Goal: Register for event/course

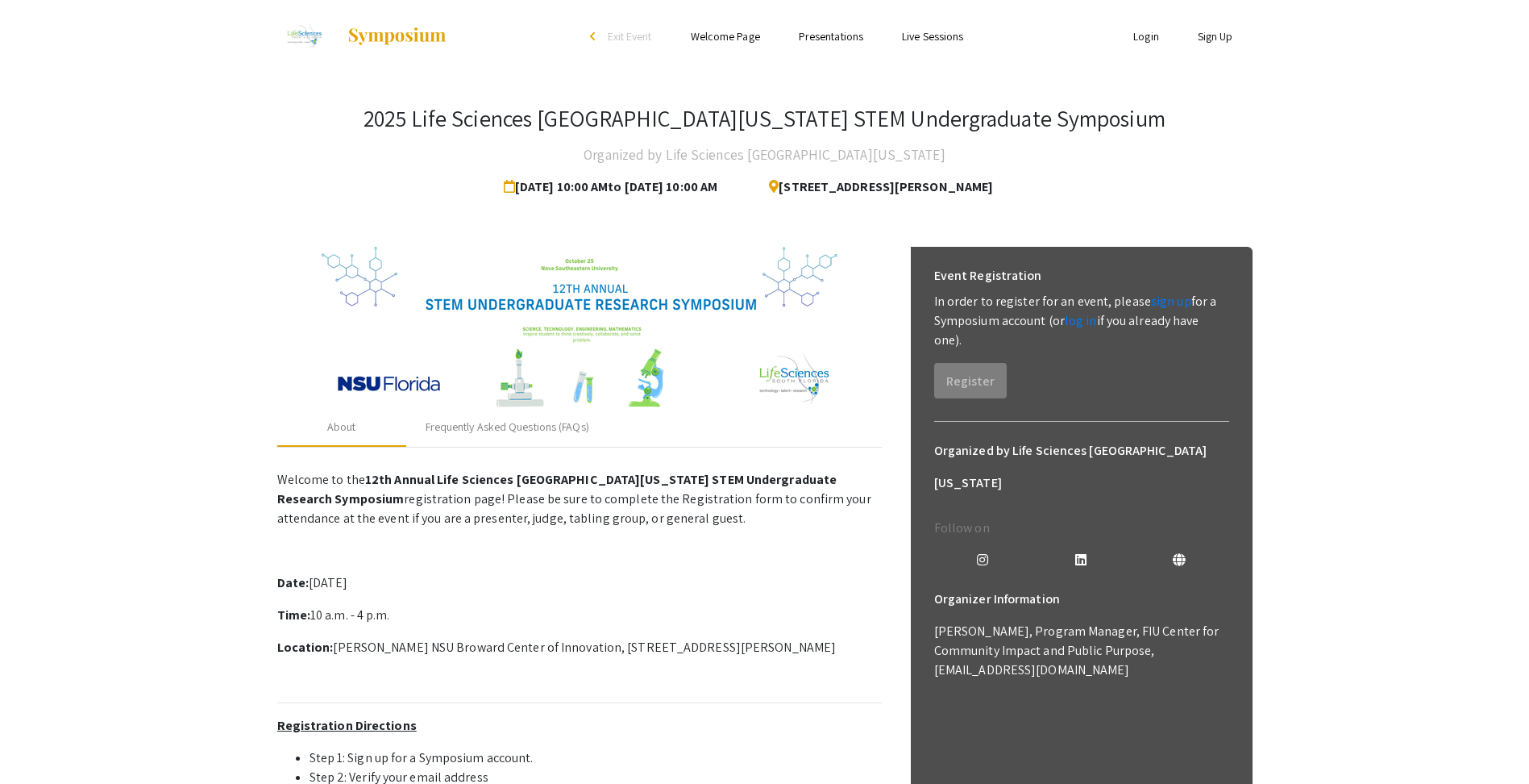
click at [1335, 159] on app-registration-page-preview "2025 Life Sciences [GEOGRAPHIC_DATA][US_STATE] STEM Undergraduate Symposium Org…" at bounding box center [764, 637] width 1529 height 1128
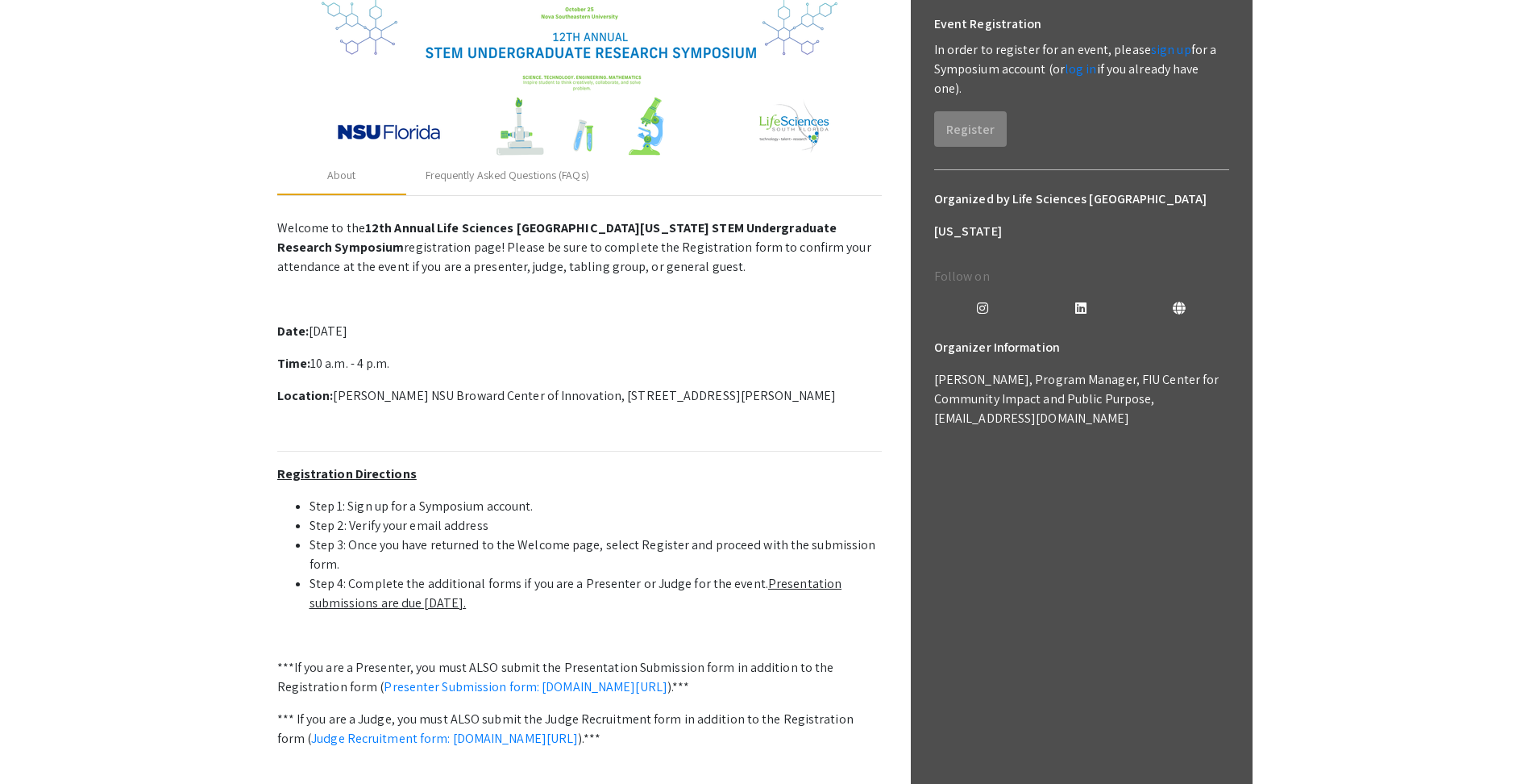
scroll to position [259, 0]
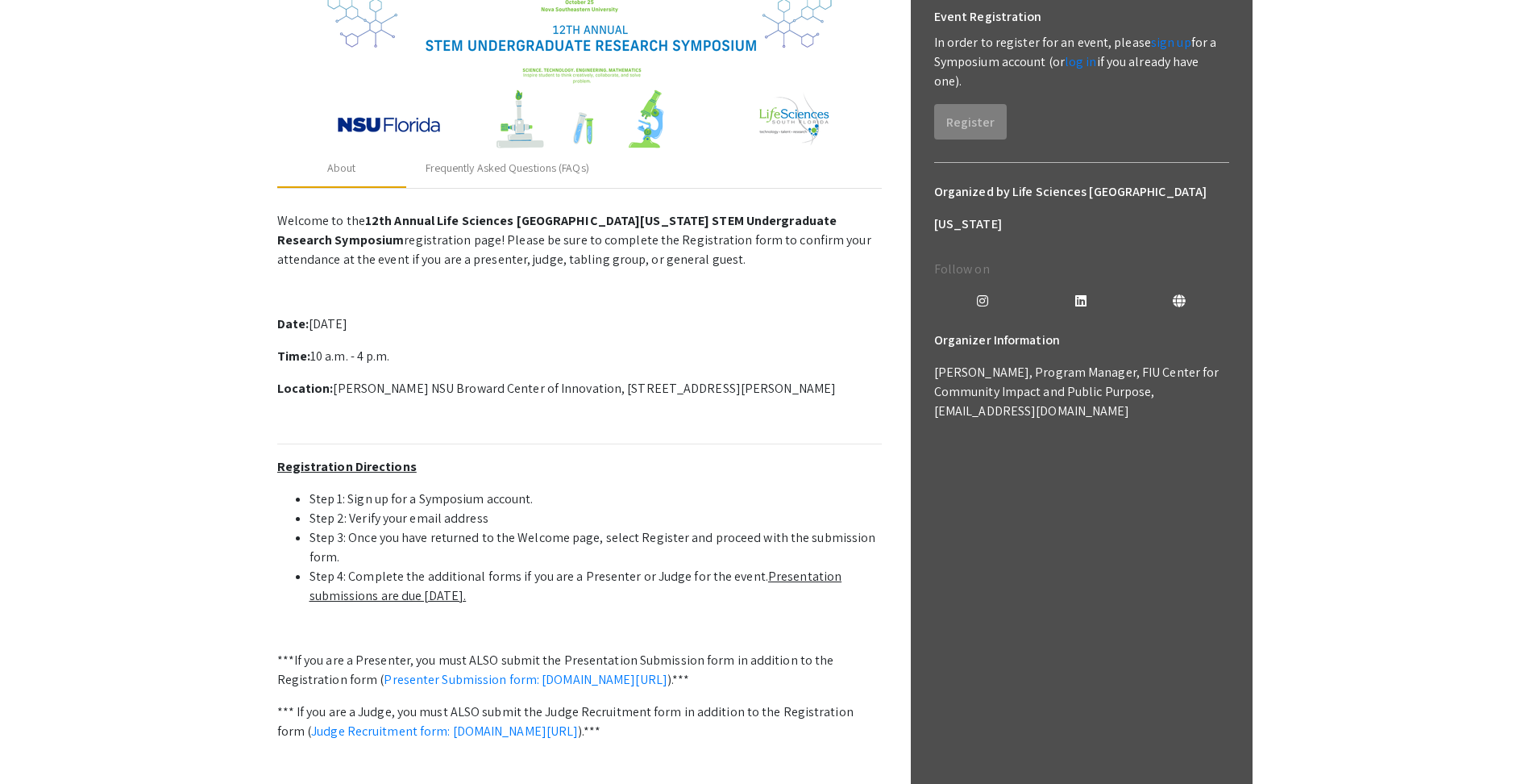
click at [818, 387] on p "Location: [PERSON_NAME] NSU Broward Center of Innovation, [STREET_ADDRESS][PERS…" at bounding box center [580, 388] width 605 height 19
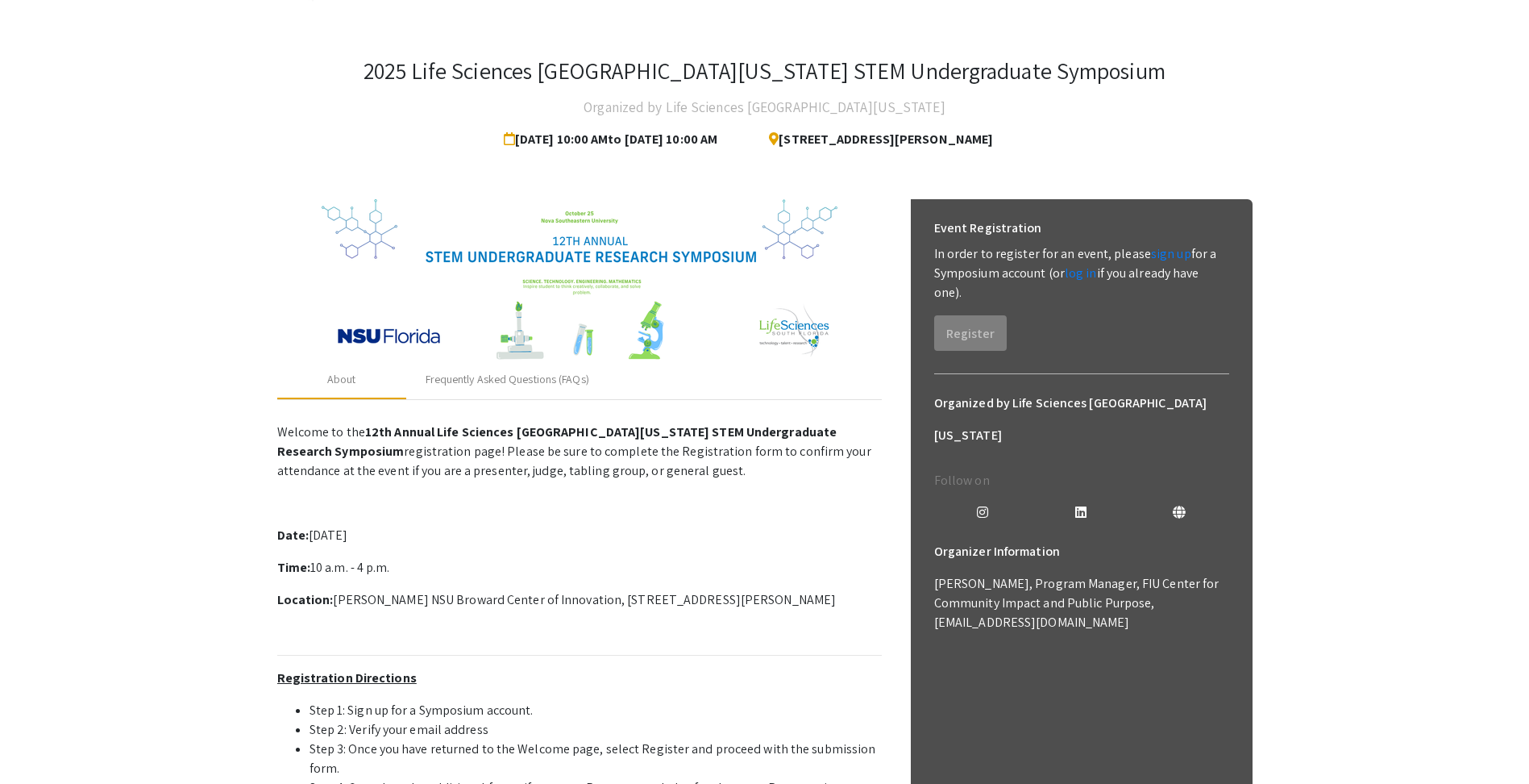
scroll to position [0, 0]
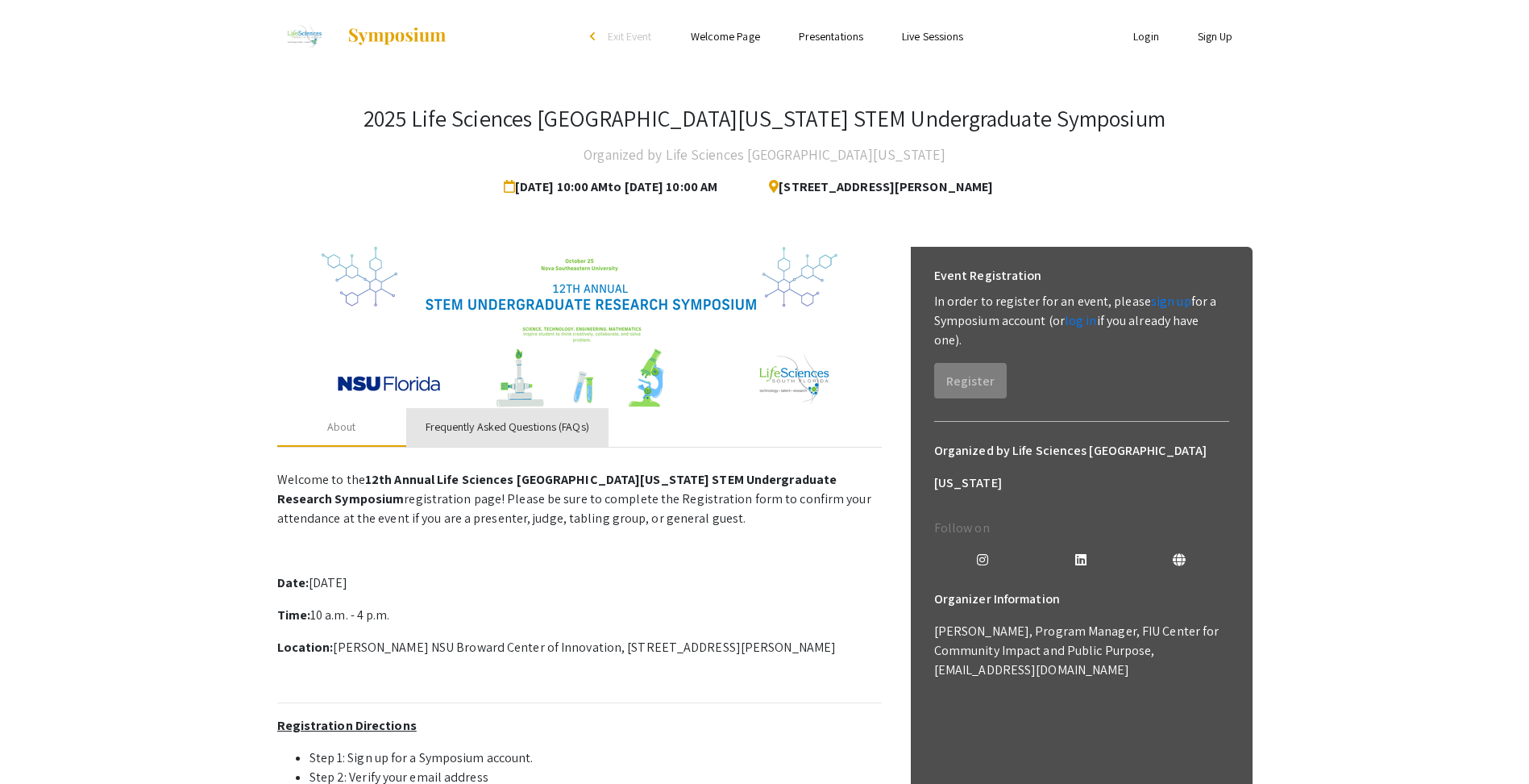
click at [521, 414] on div "Frequently Asked Questions (FAQs)" at bounding box center [508, 427] width 203 height 39
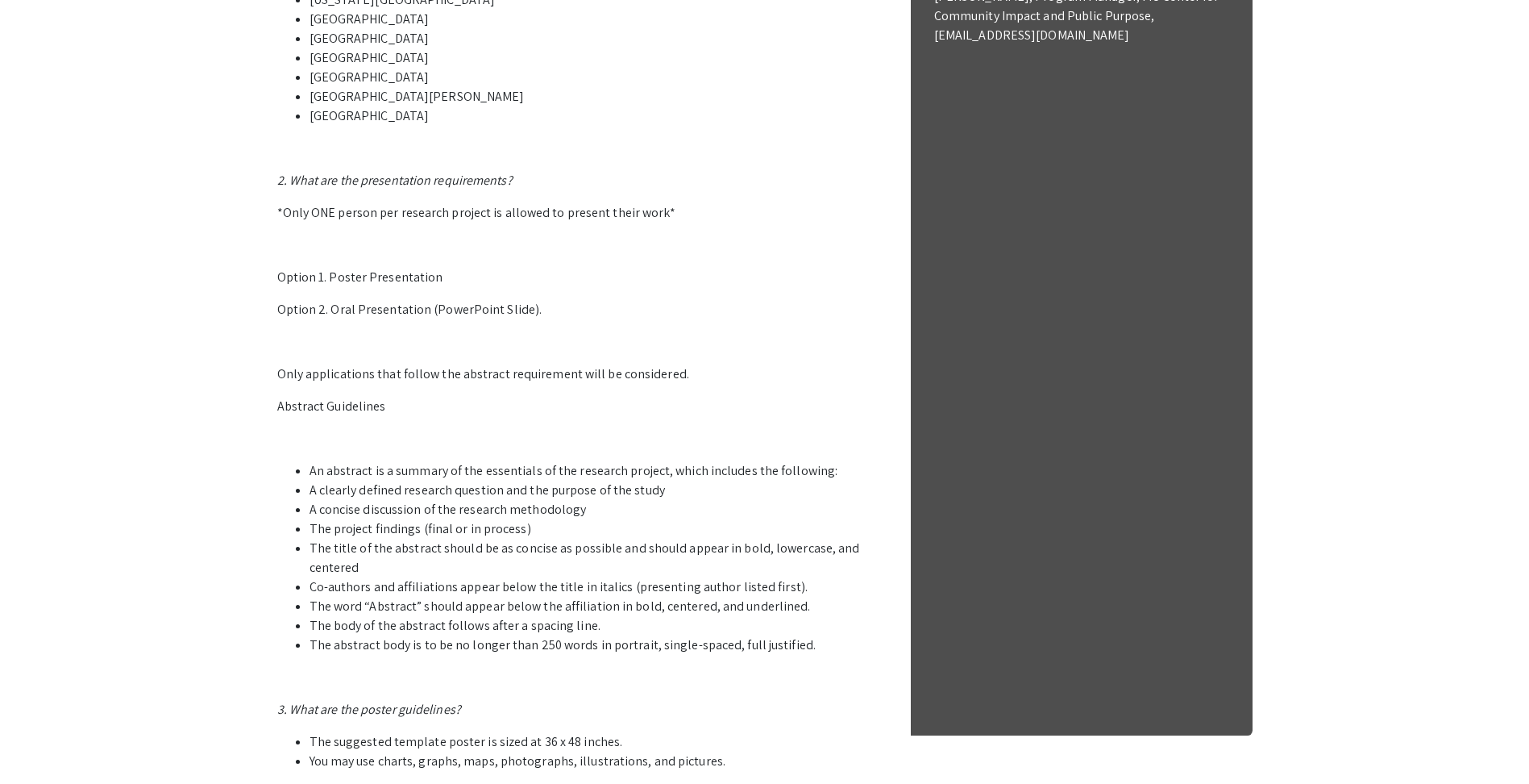
scroll to position [645, 0]
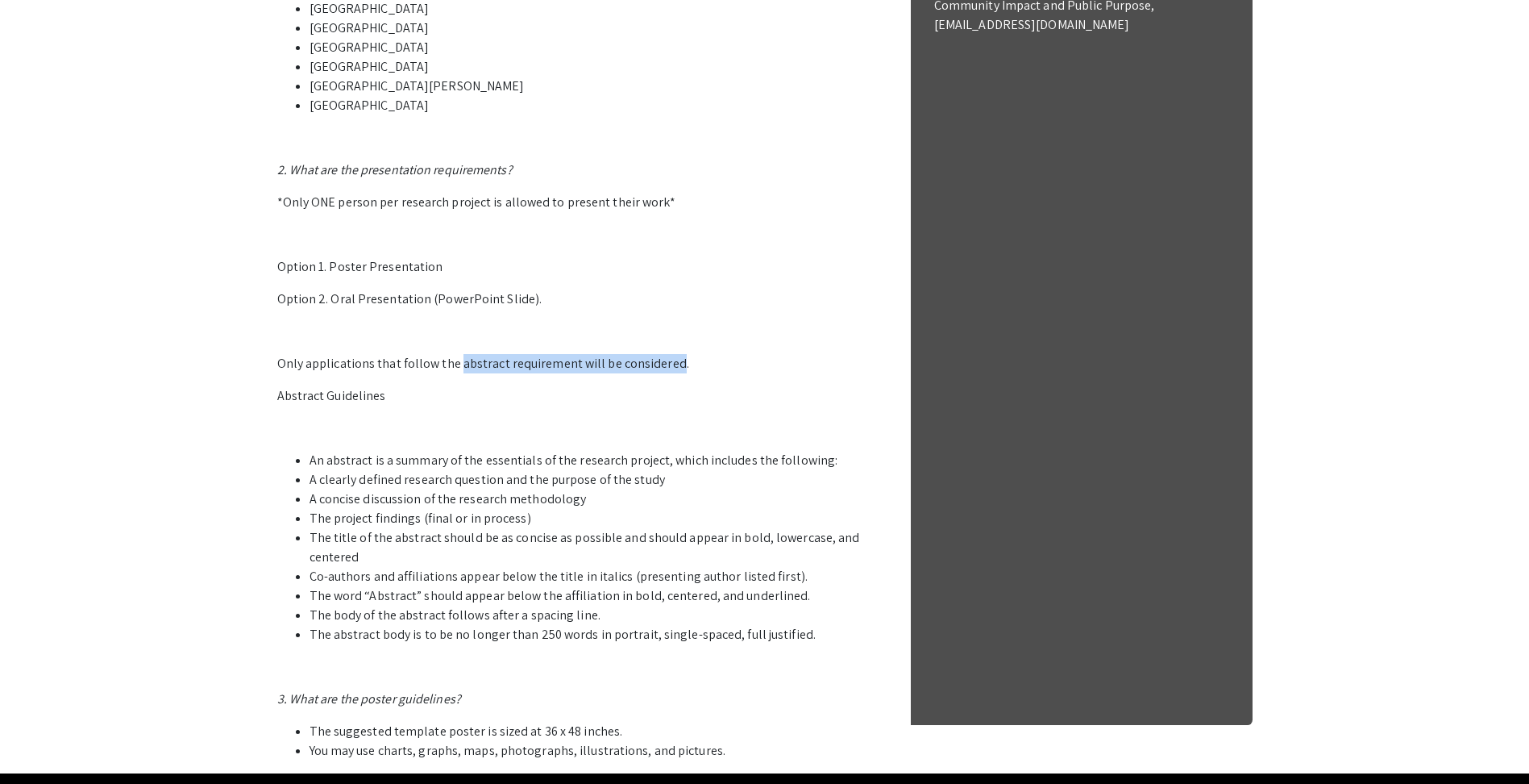
drag, startPoint x: 457, startPoint y: 364, endPoint x: 668, endPoint y: 361, distance: 211.0
click at [668, 361] on p "Only applications that follow the abstract requirement will be considered." at bounding box center [580, 364] width 605 height 19
drag, startPoint x: 668, startPoint y: 361, endPoint x: 801, endPoint y: 353, distance: 133.2
click at [801, 354] on p "Only applications that follow the abstract requirement will be considered." at bounding box center [580, 364] width 605 height 19
drag, startPoint x: 278, startPoint y: 365, endPoint x: 693, endPoint y: 353, distance: 415.2
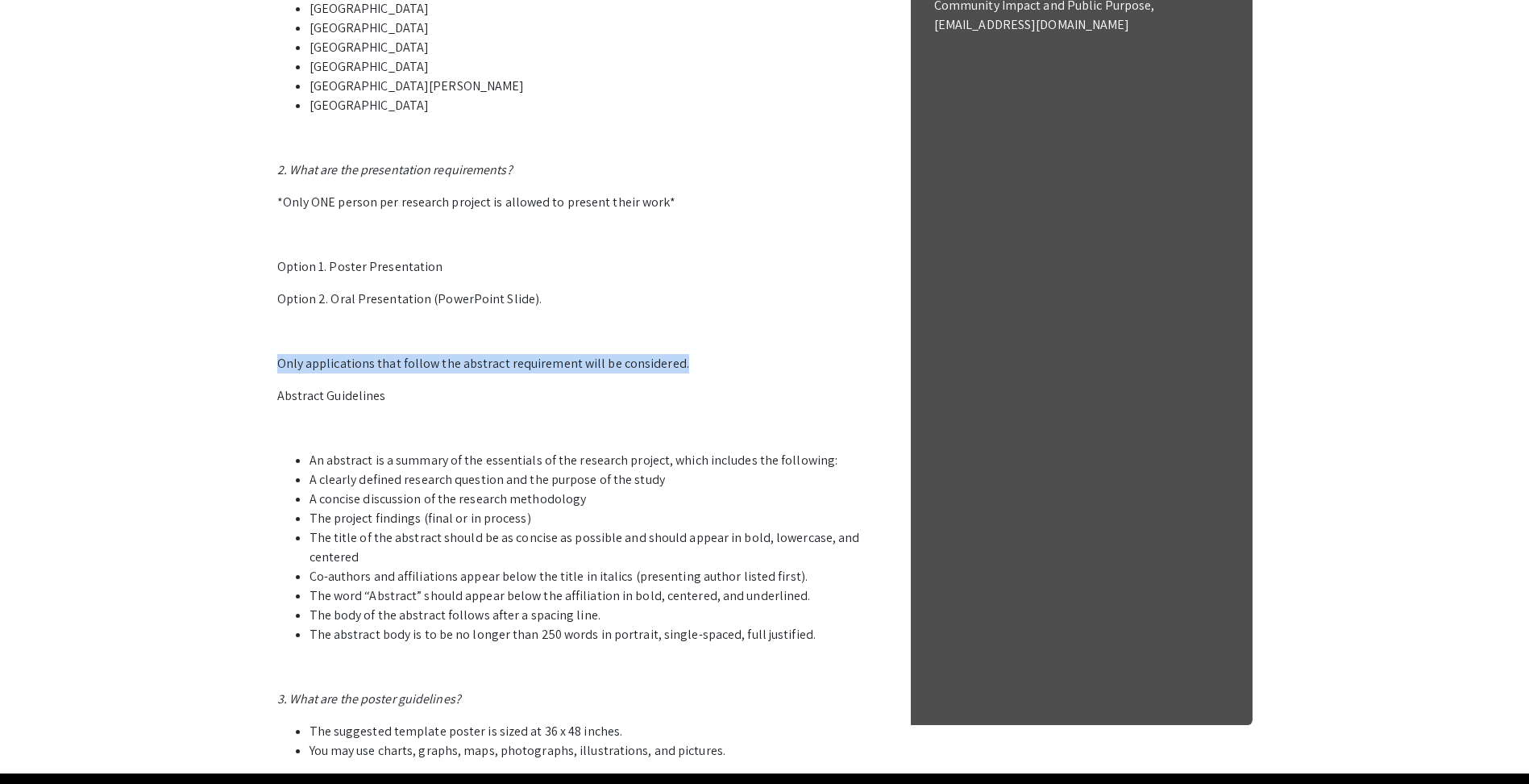
click at [693, 353] on p "1. Who can participate in the LSSF STEM Undergraduate Research Symposium? Stude…" at bounding box center [580, 289] width 605 height 942
drag, startPoint x: 693, startPoint y: 353, endPoint x: 760, endPoint y: 395, distance: 79.1
click at [760, 395] on p "Abstract Guidelines" at bounding box center [580, 396] width 605 height 19
drag, startPoint x: 722, startPoint y: 378, endPoint x: 273, endPoint y: 373, distance: 449.0
click at [273, 373] on div "2025 Life Sciences [GEOGRAPHIC_DATA][US_STATE] STEM Undergraduate Symposium Org…" at bounding box center [765, 100] width 1000 height 1345
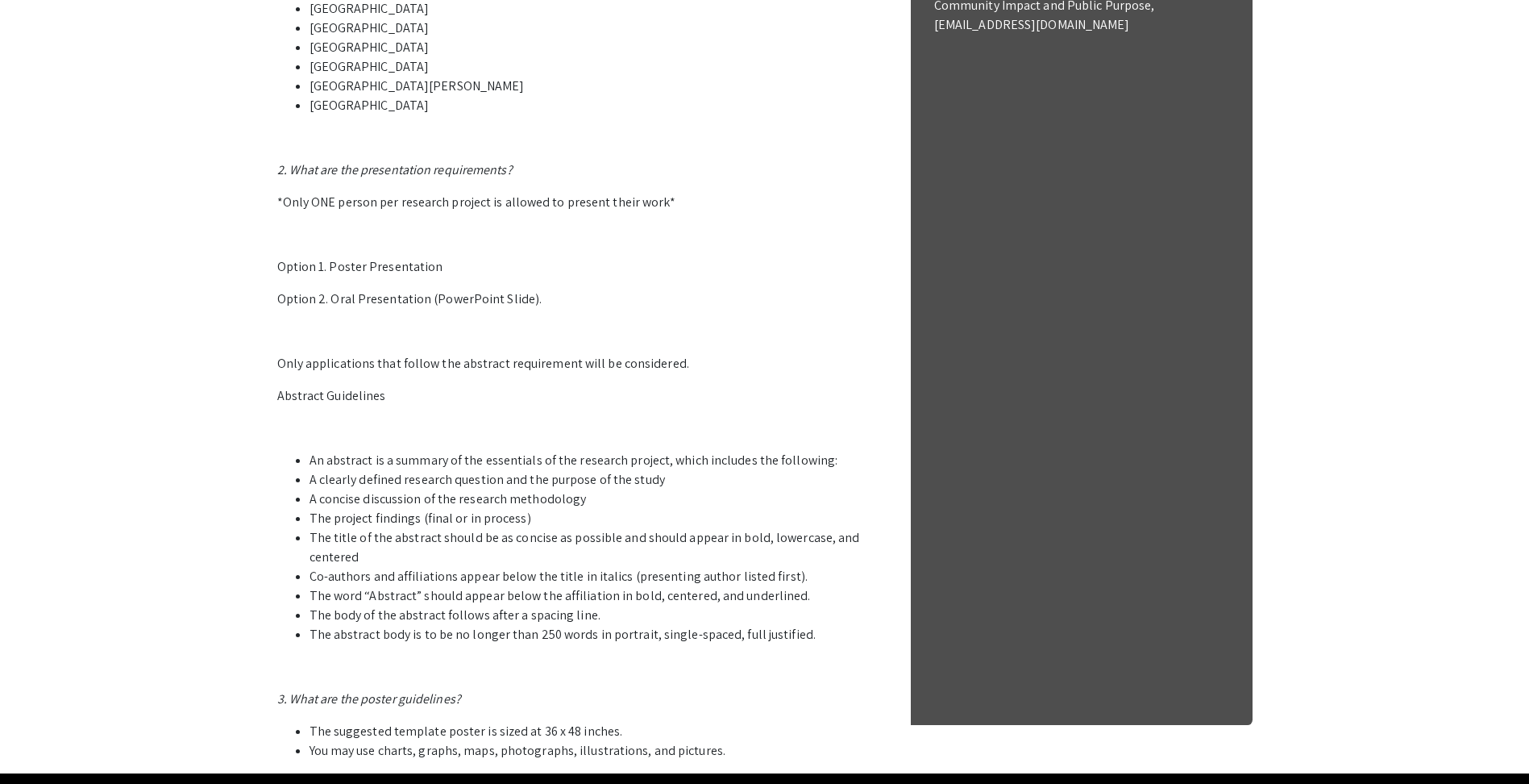
drag, startPoint x: 273, startPoint y: 373, endPoint x: 431, endPoint y: 370, distance: 158.0
click at [429, 366] on p "Only applications that follow the abstract requirement will be considered." at bounding box center [580, 364] width 605 height 19
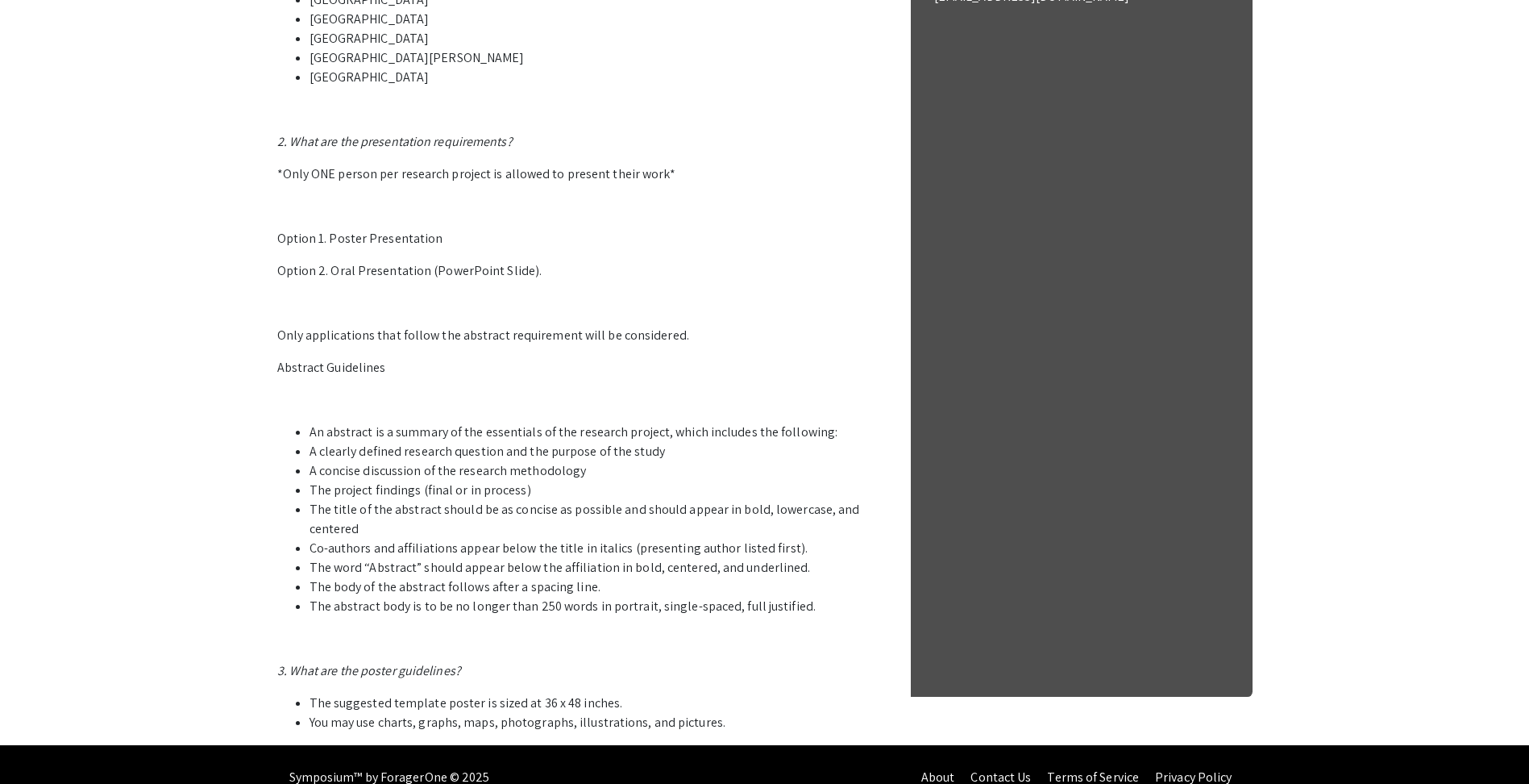
scroll to position [699, 0]
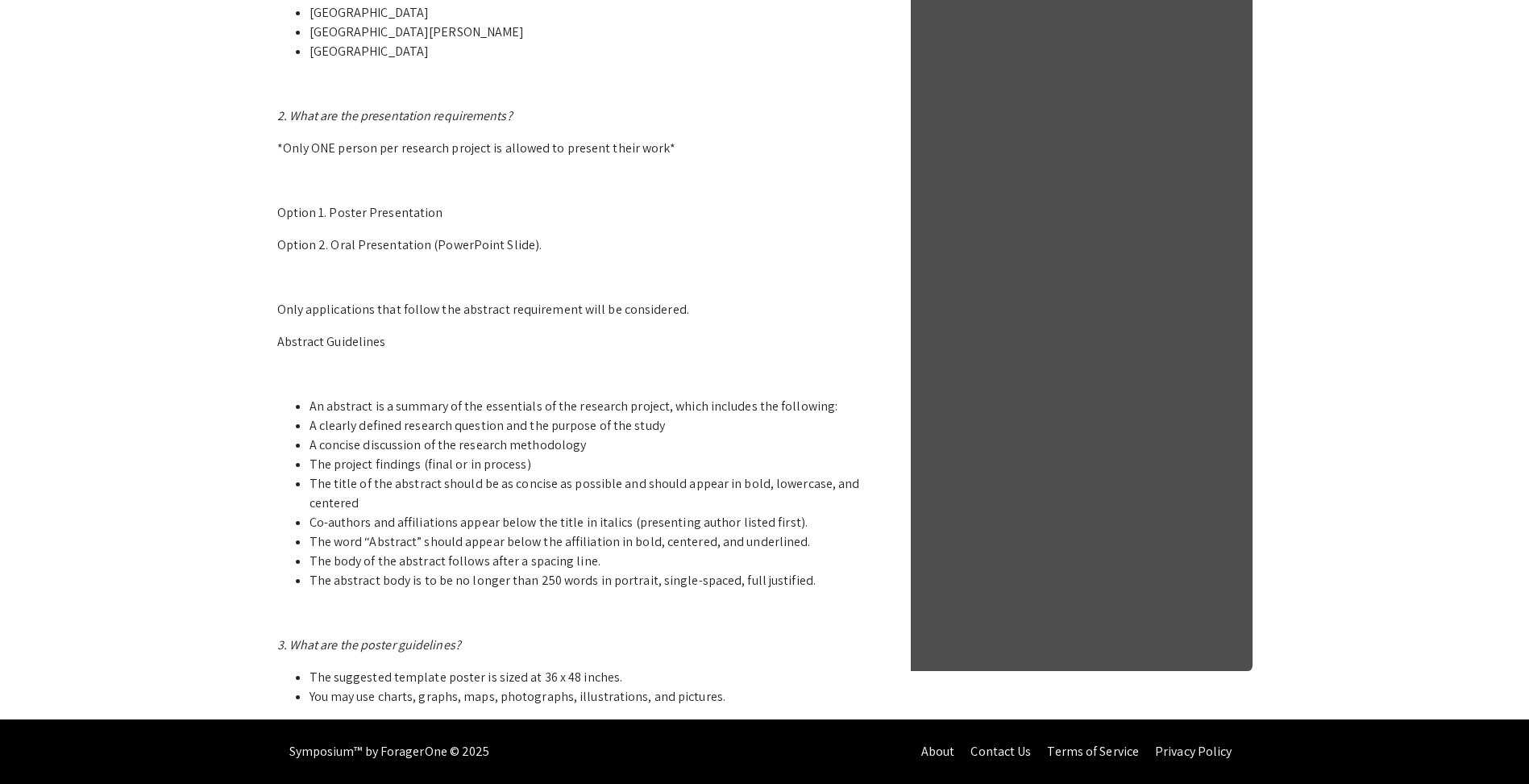
click at [496, 385] on p "1. Who can participate in the LSSF STEM Undergraduate Research Symposium? Stude…" at bounding box center [580, 235] width 605 height 942
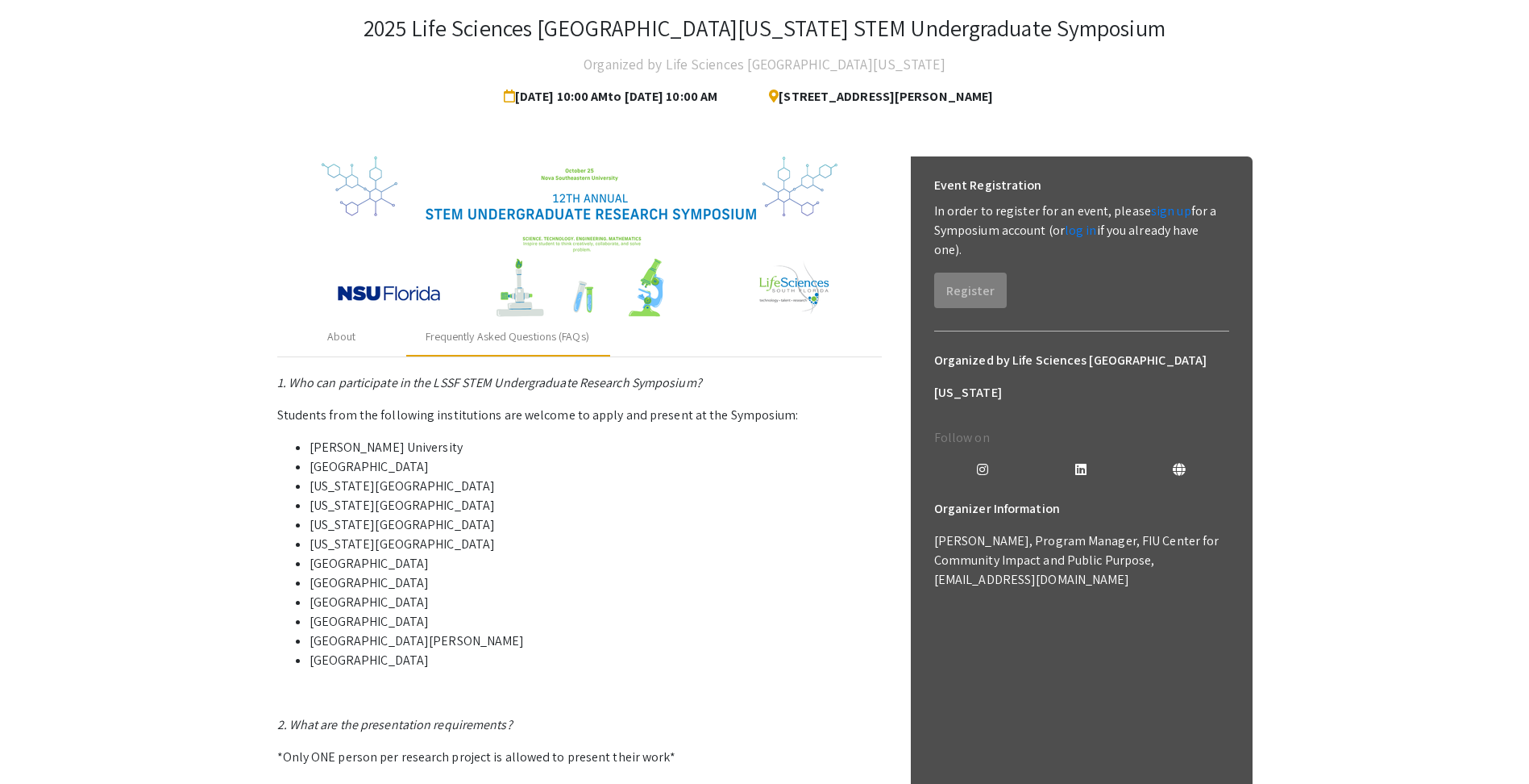
scroll to position [0, 0]
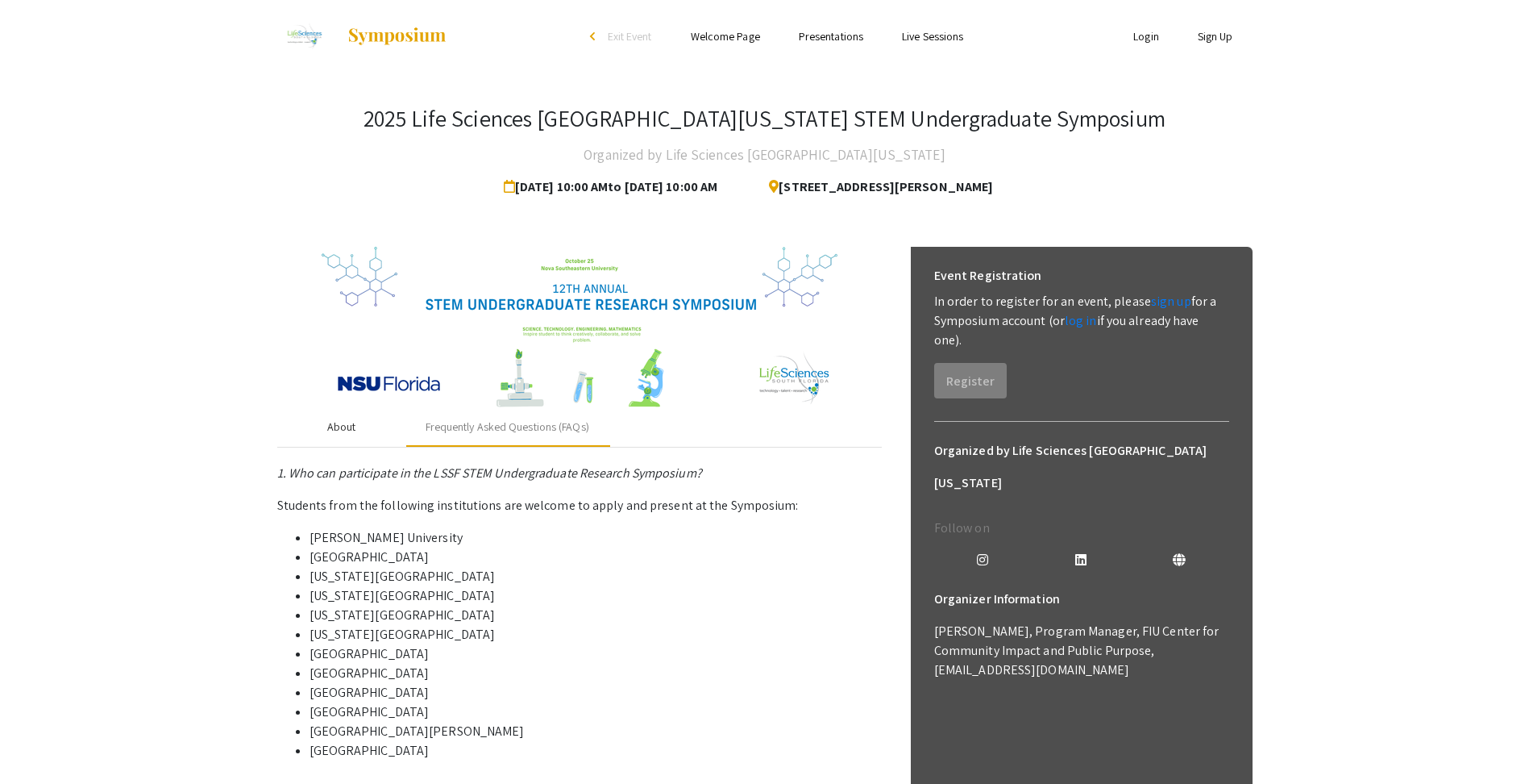
click at [335, 433] on div "About" at bounding box center [342, 427] width 29 height 17
